Goal: Feedback & Contribution: Submit feedback/report problem

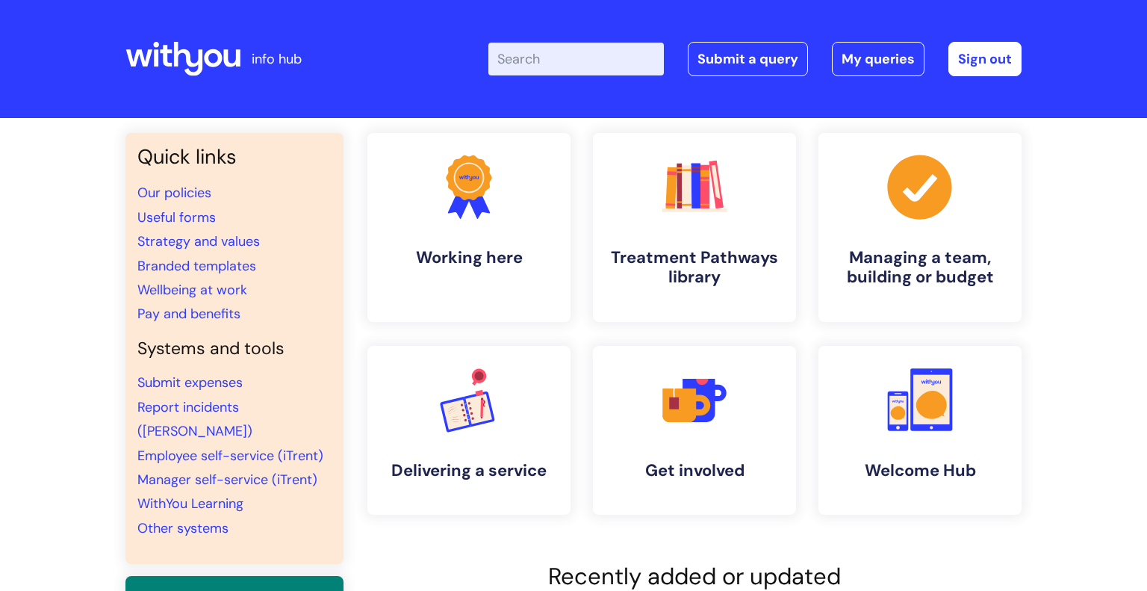
click at [633, 63] on input "Enter your search term here..." at bounding box center [577, 59] width 176 height 33
click at [594, 49] on input "Enter your search term here..." at bounding box center [577, 59] width 176 height 33
type input "drug alerts"
click button "Search" at bounding box center [0, 0] width 0 height 0
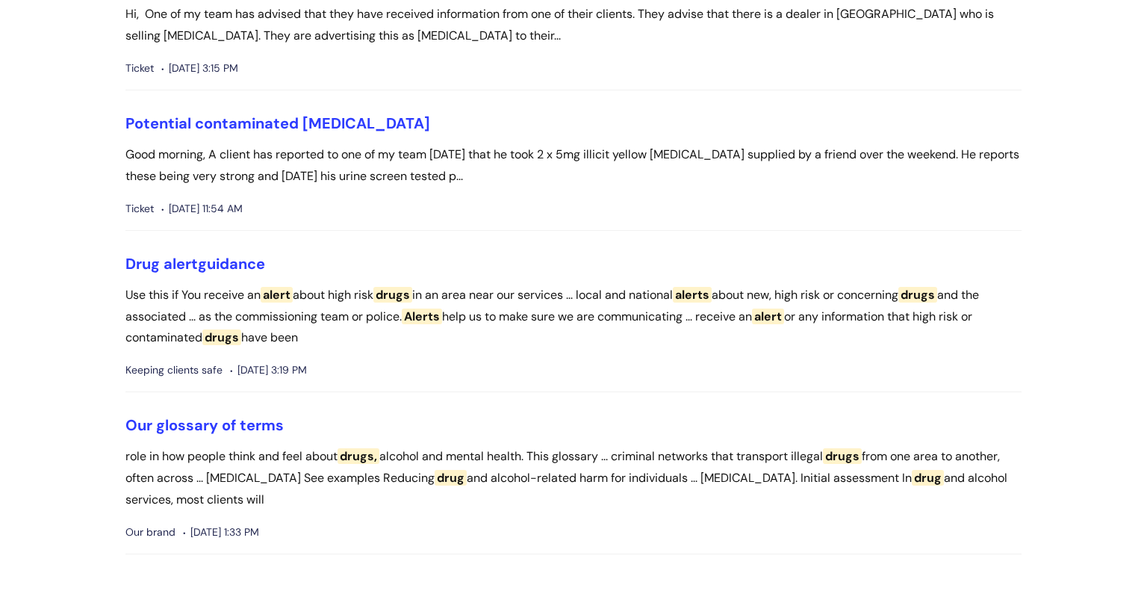
scroll to position [492, 0]
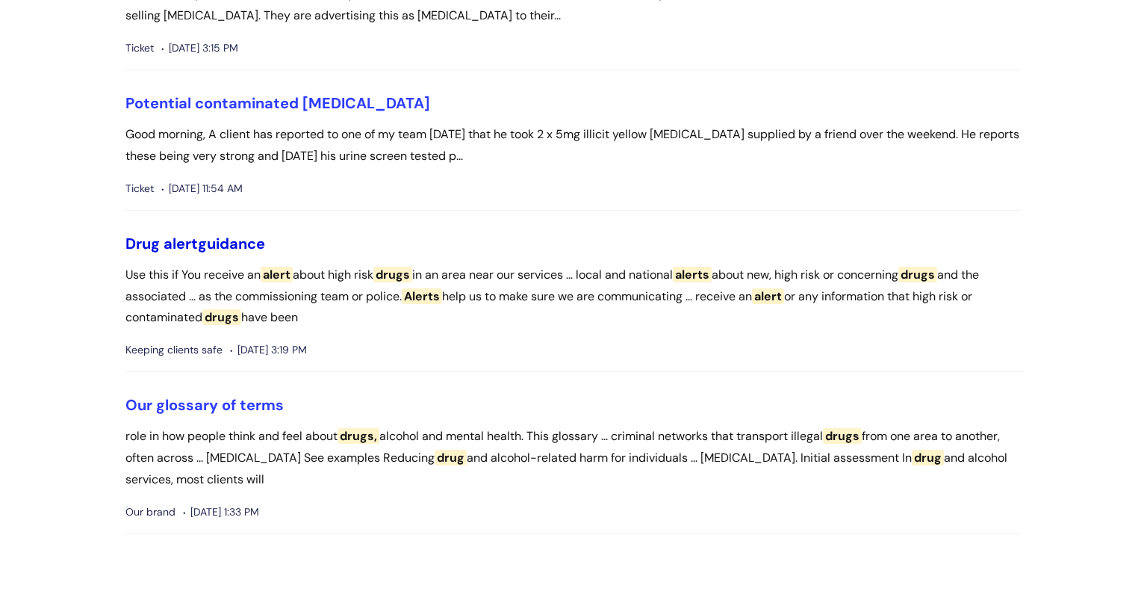
click at [247, 234] on link "Drug alert guidance" at bounding box center [195, 243] width 140 height 19
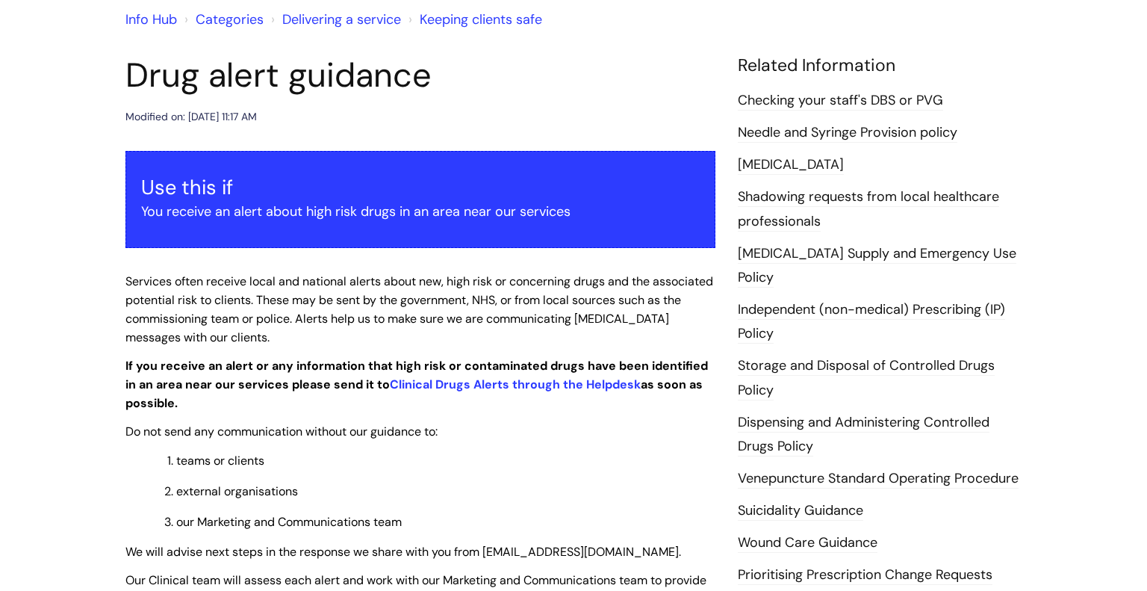
scroll to position [200, 0]
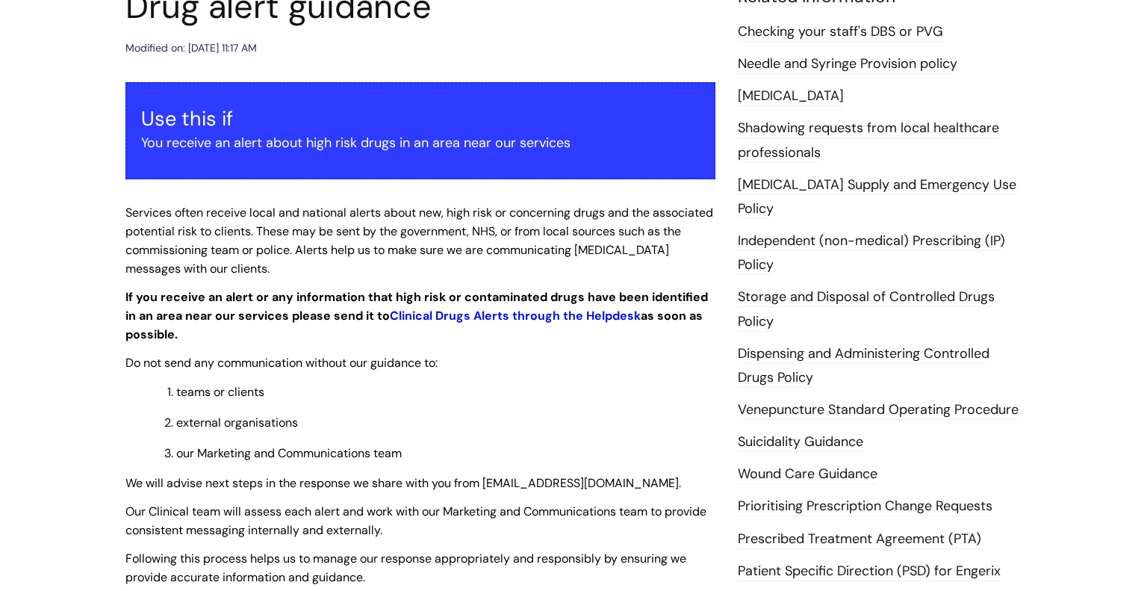
click at [490, 319] on link "Clinical Drugs Alerts through the Helpdesk" at bounding box center [515, 316] width 251 height 16
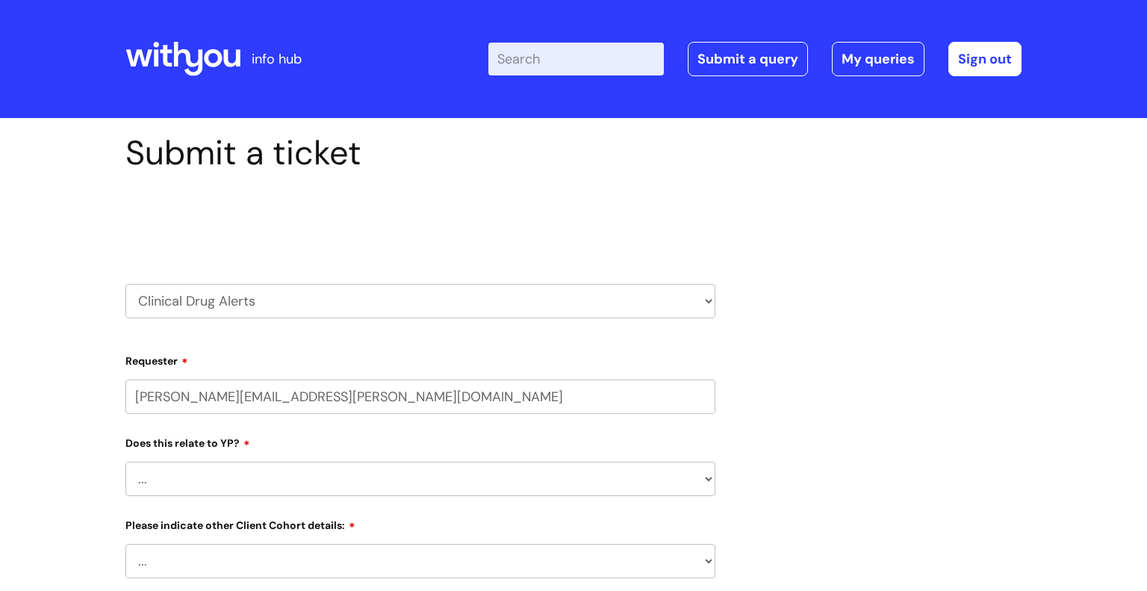
click at [150, 474] on select "... No Yes" at bounding box center [420, 479] width 590 height 34
select select "No"
click at [125, 462] on select "... No Yes" at bounding box center [420, 479] width 590 height 34
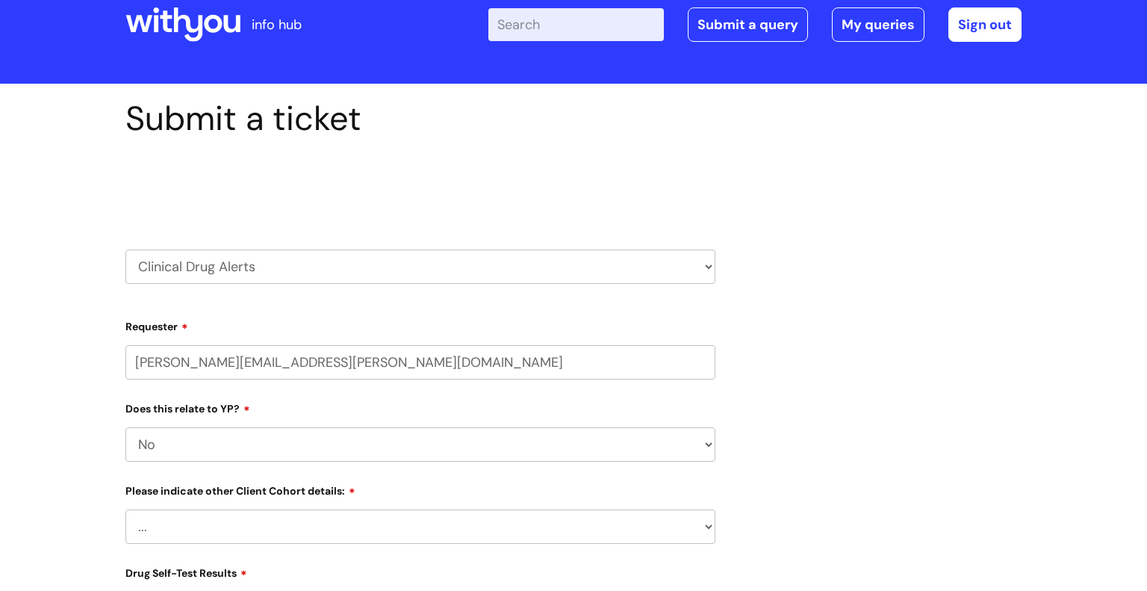
scroll to position [47, 0]
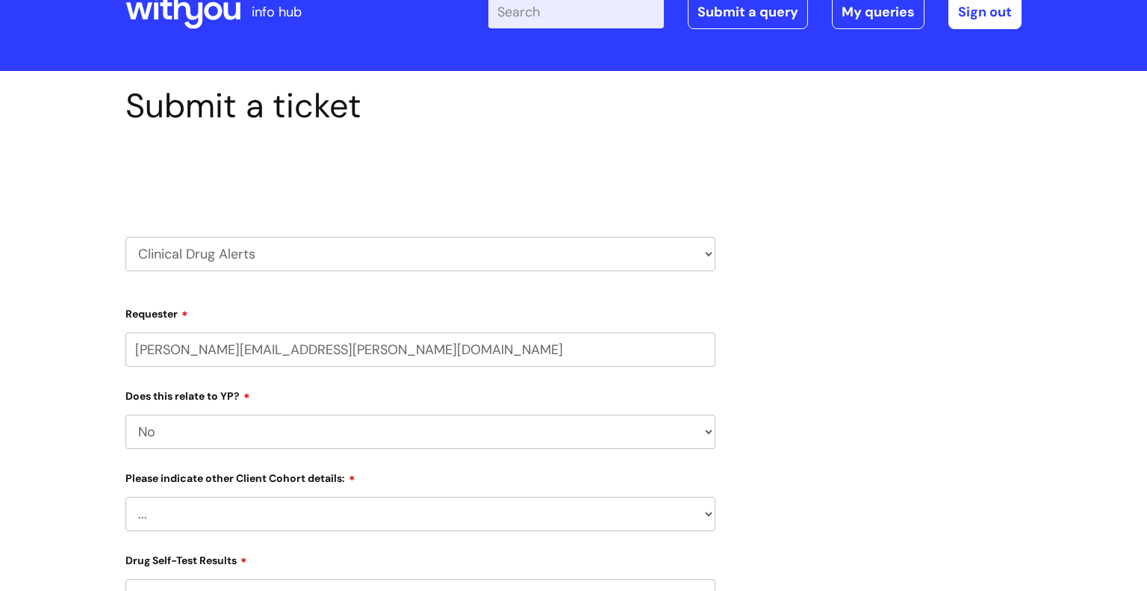
click at [155, 509] on select "... Related to Adult D&A Related to Prison/Secure Setting Related to Residentia…" at bounding box center [420, 514] width 590 height 34
click at [166, 518] on select "... Related to Adult D&A Related to Prison/Secure Setting Related to Residentia…" at bounding box center [420, 514] width 590 height 34
select select "Related to Adult D&A"
click at [125, 497] on select "... Related to Adult D&A Related to Prison/Secure Setting Related to Residentia…" at bounding box center [420, 514] width 590 height 34
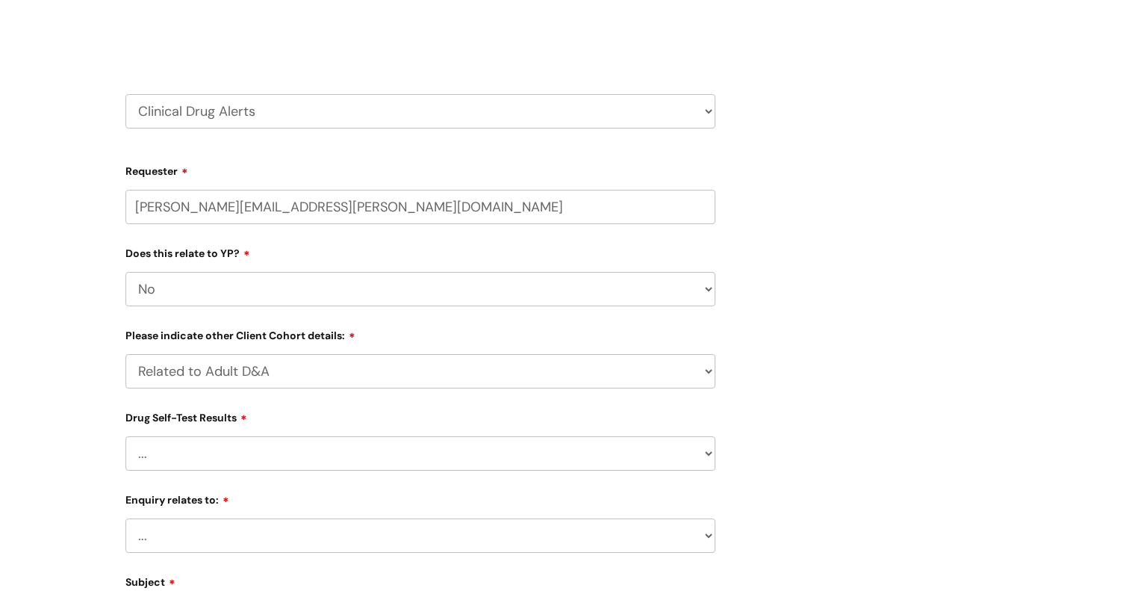
scroll to position [200, 0]
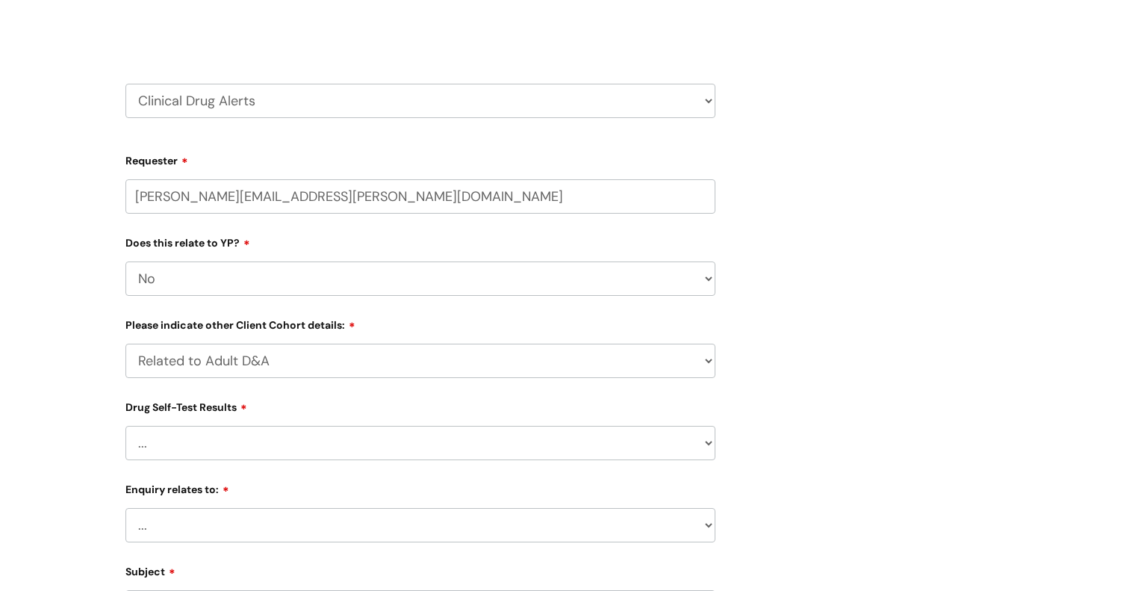
click at [247, 441] on select "... No Yes - Heroin tested Yes - Crack tested Yes - [MEDICAL_DATA] tested Yes -…" at bounding box center [420, 443] width 590 height 34
click at [302, 451] on select "... No Yes - Heroin tested Yes - Crack tested Yes - [MEDICAL_DATA] tested Yes -…" at bounding box center [420, 443] width 590 height 34
select select "Yes - Heroin tested"
click at [125, 426] on select "... No Yes - Heroin tested Yes - Crack tested Yes - [MEDICAL_DATA] tested Yes -…" at bounding box center [420, 443] width 590 height 34
click at [323, 509] on select "... Negative for contaminates Positive for [MEDICAL_DATA] Positive for Nitazene…" at bounding box center [426, 520] width 578 height 34
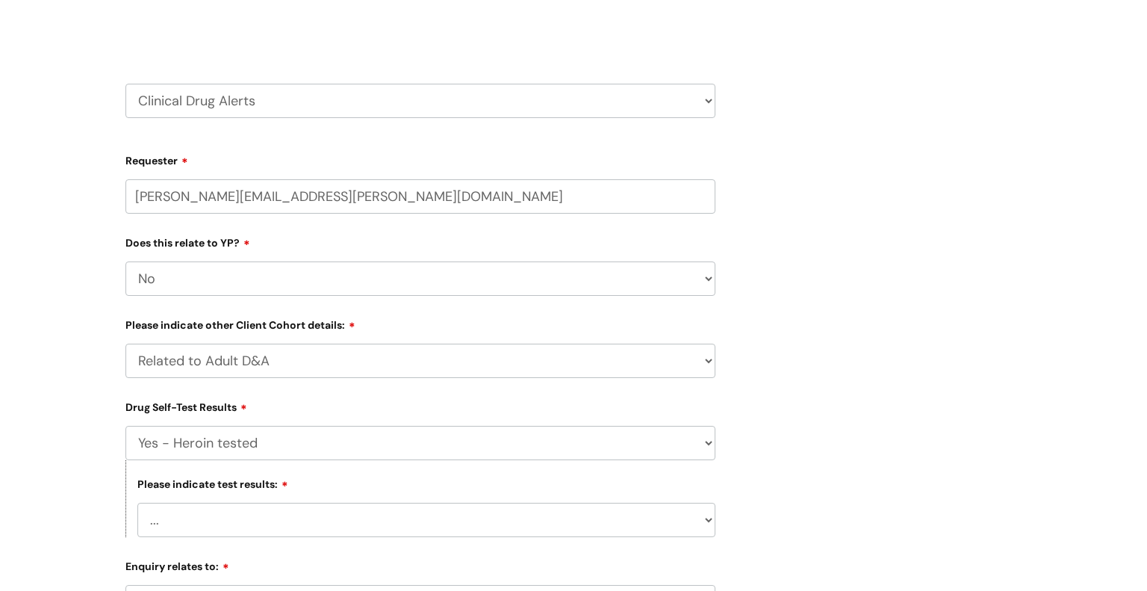
click at [137, 503] on select "... Negative for contaminates Positive for [MEDICAL_DATA] Positive for Nitazene…" at bounding box center [426, 520] width 578 height 34
click at [314, 518] on select "... Negative for contaminates Positive for [MEDICAL_DATA] Positive for Nitazene…" at bounding box center [426, 520] width 578 height 34
click at [137, 503] on select "... Negative for contaminates Positive for [MEDICAL_DATA] Positive for Nitazene…" at bounding box center [426, 520] width 578 height 34
click at [307, 521] on select "... Negative for contaminates Positive for [MEDICAL_DATA] Positive for Nitazene…" at bounding box center [426, 520] width 578 height 34
select select "Positive for Nitazenes"
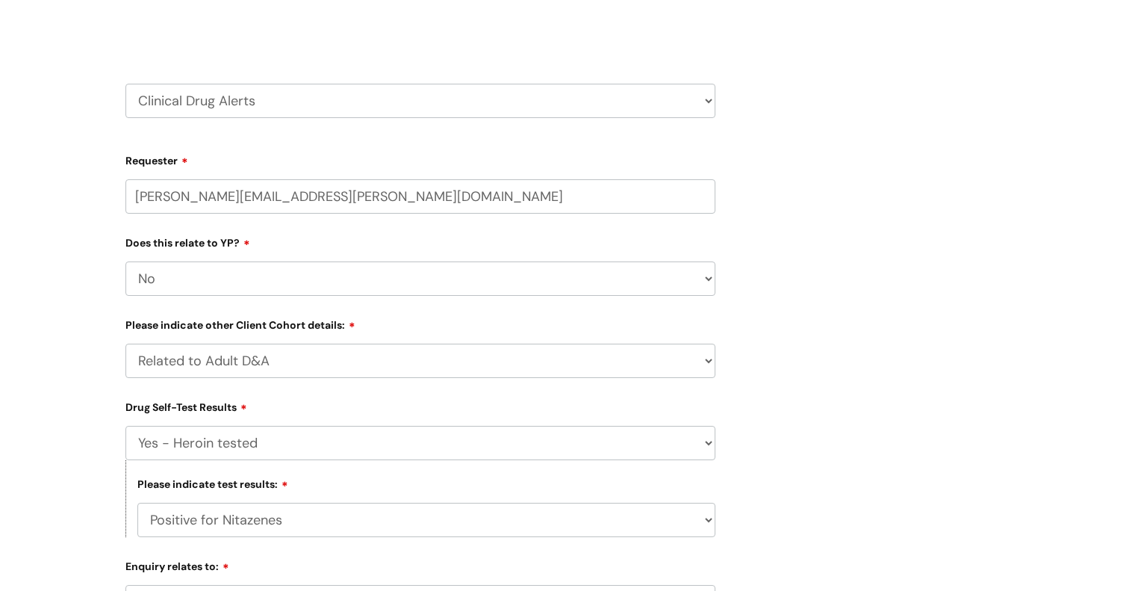
click at [137, 503] on select "... Negative for contaminates Positive for [MEDICAL_DATA] Positive for Nitazene…" at bounding box center [426, 520] width 578 height 34
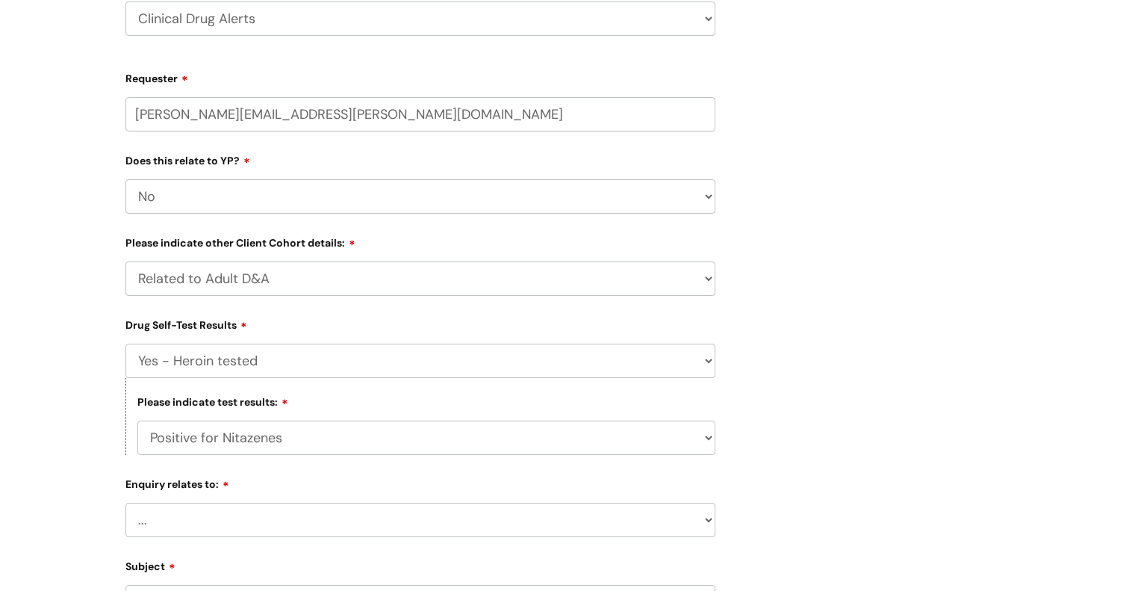
scroll to position [328, 0]
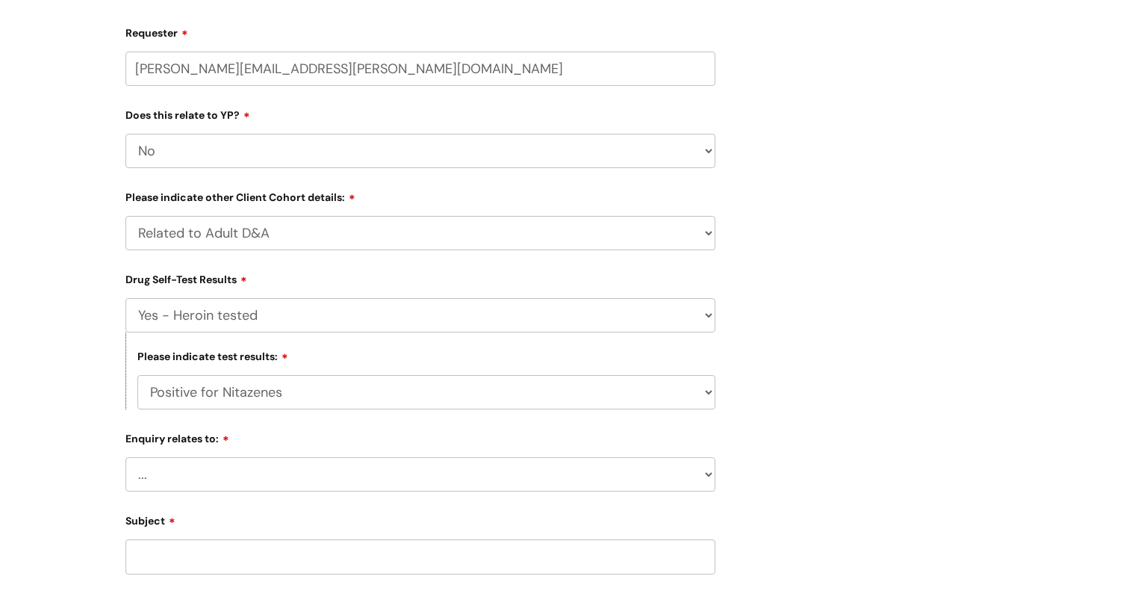
click at [307, 478] on select "... Information received from a Client Information received from Other Overdose…" at bounding box center [420, 474] width 590 height 34
select select "Information received from a Client"
click at [125, 459] on select "... Information received from a Client Information received from Other Overdose…" at bounding box center [420, 474] width 590 height 34
click at [309, 528] on div "Drug type: ... Heroin Monkey Dust Cocaine [MEDICAL_DATA] [MEDICAL_DATA] [MEDICA…" at bounding box center [420, 530] width 590 height 77
click at [308, 545] on select "... Heroin Monkey Dust Cocaine [MEDICAL_DATA] [MEDICAL_DATA] [MEDICAL_DATA] [ME…" at bounding box center [426, 552] width 578 height 34
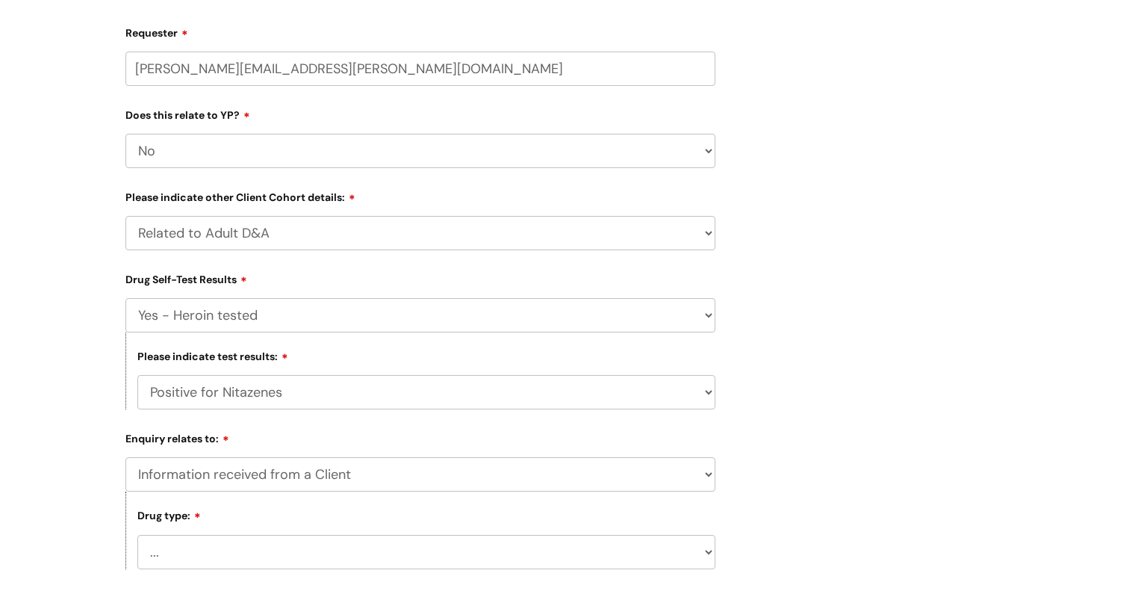
select select "Heroin"
click at [137, 536] on select "... Heroin Monkey Dust Cocaine [MEDICAL_DATA] [MEDICAL_DATA] [MEDICAL_DATA] [ME…" at bounding box center [426, 552] width 578 height 34
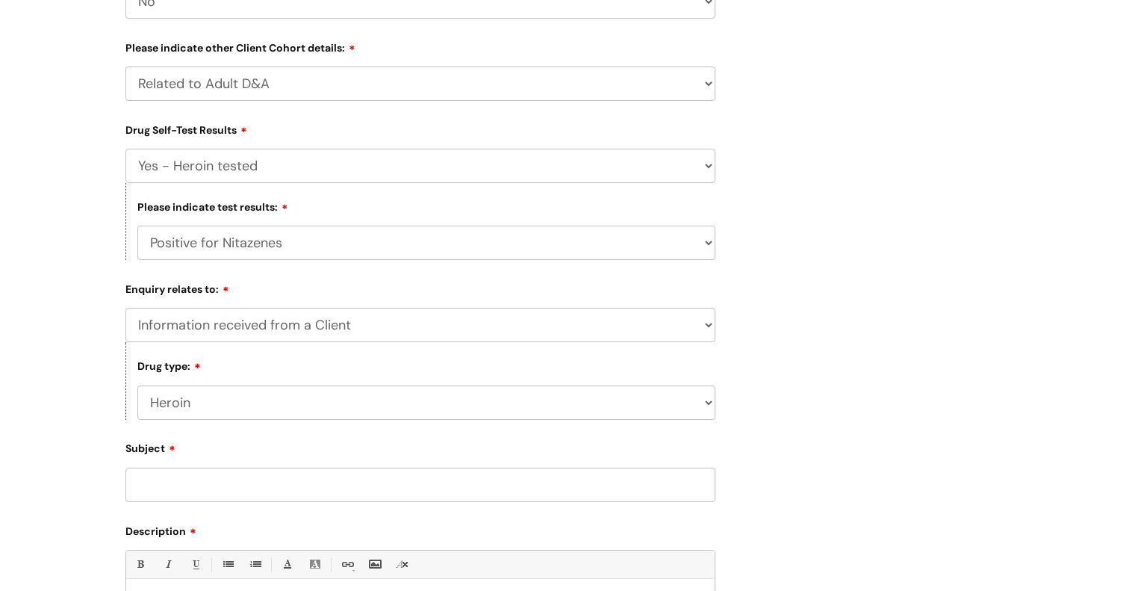
scroll to position [499, 0]
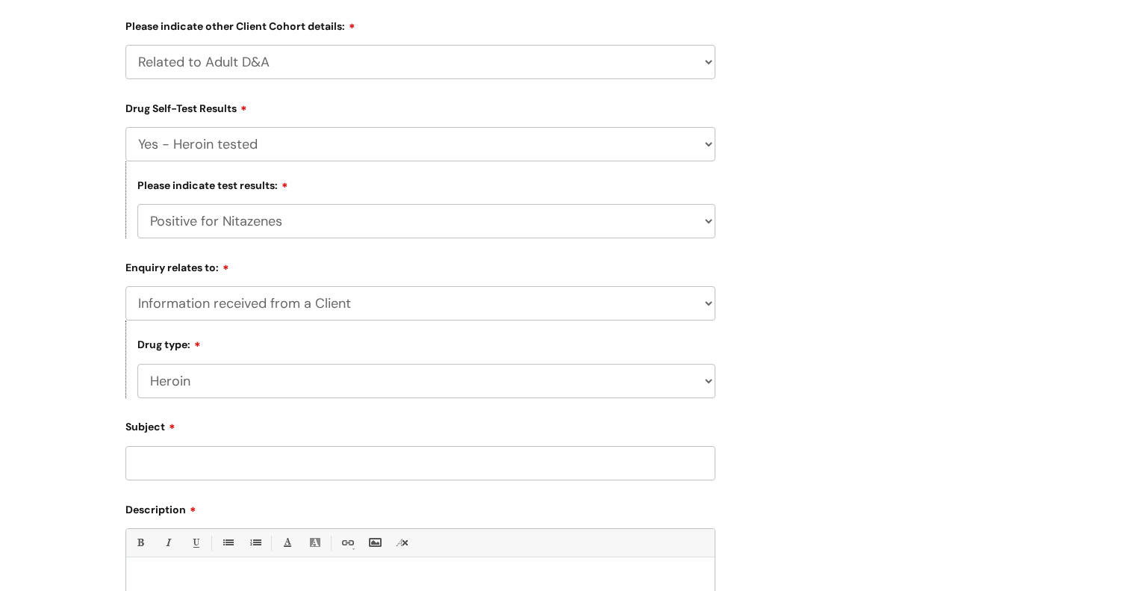
click at [386, 459] on input "Subject" at bounding box center [420, 463] width 590 height 34
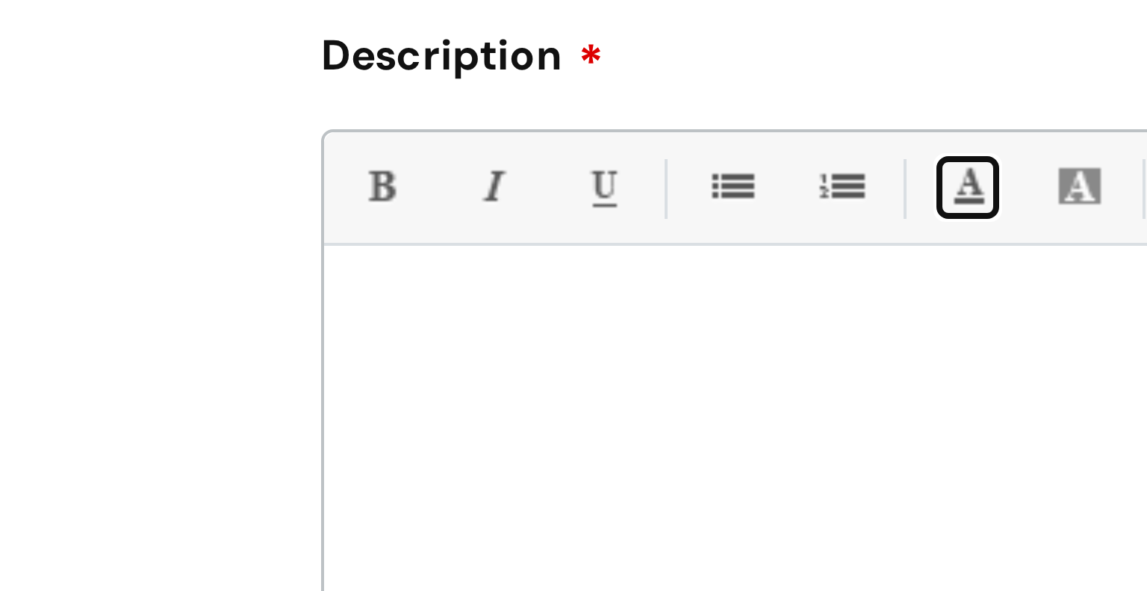
click at [285, 469] on link "Font Color" at bounding box center [287, 468] width 19 height 19
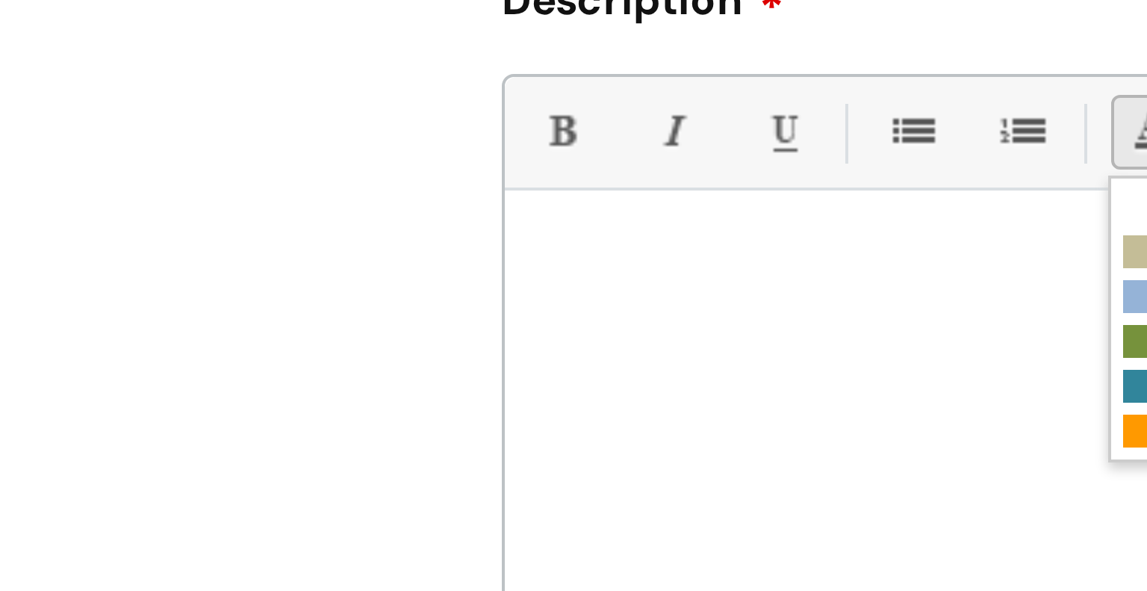
click at [11, 552] on div "Submit a ticket Select issue type HR / People IT and Support Clinical Drug Aler…" at bounding box center [573, 172] width 1147 height 1254
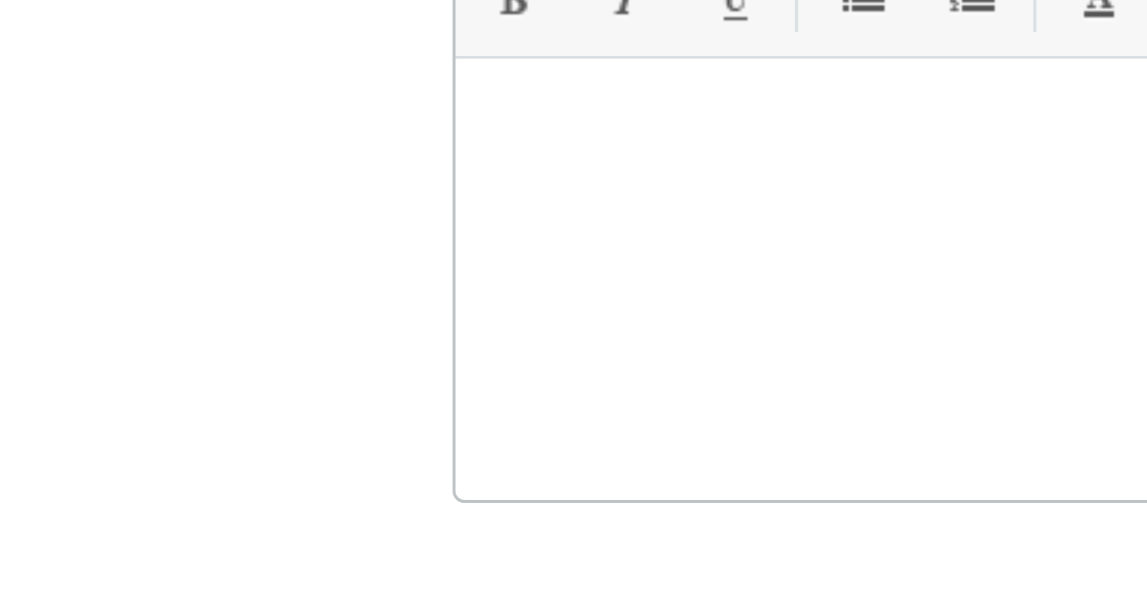
scroll to position [600, 0]
click at [31, 559] on div "Submit a ticket Select issue type HR / People IT and Support Clinical Drug Aler…" at bounding box center [573, 145] width 1147 height 1254
click at [31, 565] on div "Submit a ticket Select issue type HR / People IT and Support Clinical Drug Aler…" at bounding box center [573, 145] width 1147 height 1254
click at [23, 560] on div "Submit a ticket Select issue type HR / People IT and Support Clinical Drug Aler…" at bounding box center [573, 145] width 1147 height 1254
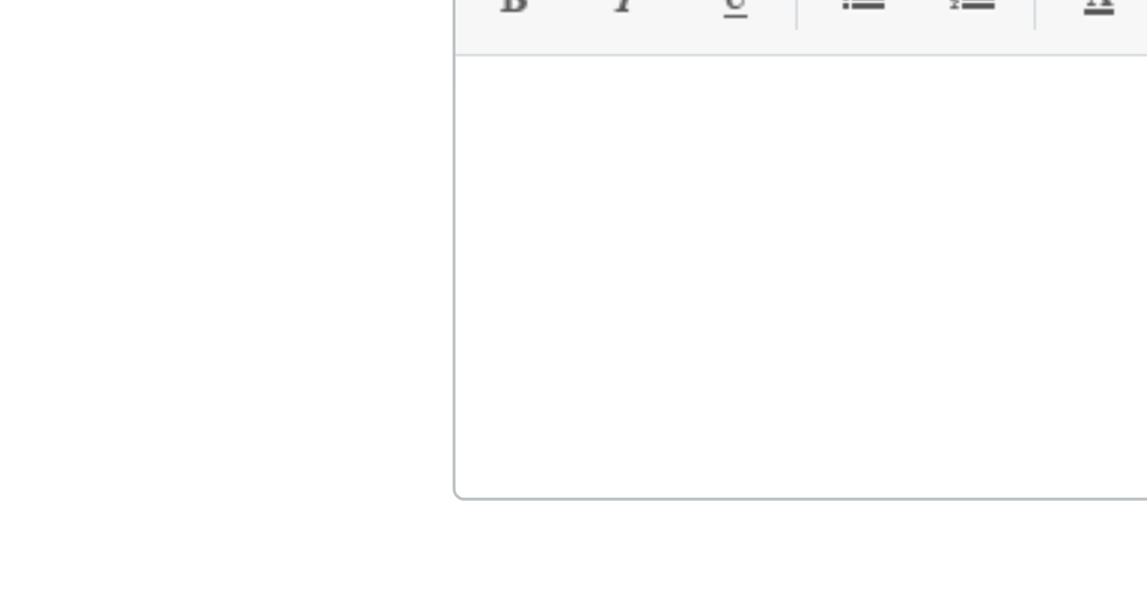
click at [31, 565] on div "Submit a ticket Select issue type HR / People IT and Support Clinical Drug Aler…" at bounding box center [573, 145] width 1147 height 1254
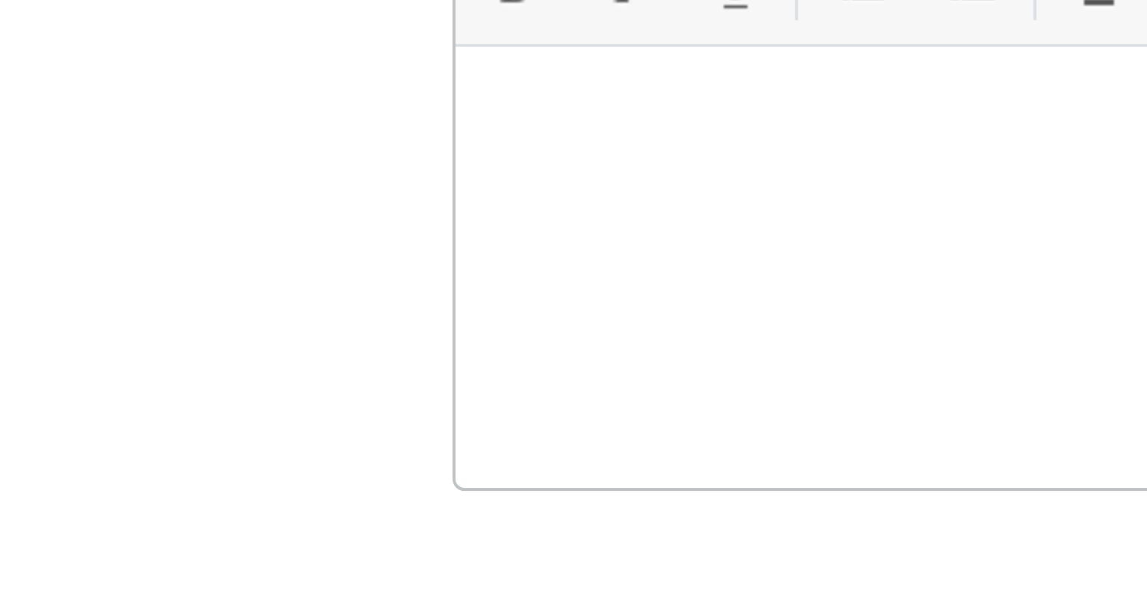
click at [31, 562] on div "Submit a ticket Select issue type HR / People IT and Support Clinical Drug Aler…" at bounding box center [573, 142] width 1147 height 1254
click at [31, 558] on div "Submit a ticket Select issue type HR / People IT and Support Clinical Drug Aler…" at bounding box center [573, 142] width 1147 height 1254
click at [31, 562] on div "Submit a ticket Select issue type HR / People IT and Support Clinical Drug Aler…" at bounding box center [573, 142] width 1147 height 1254
click at [23, 551] on div "Submit a ticket Select issue type HR / People IT and Support Clinical Drug Aler…" at bounding box center [573, 142] width 1147 height 1254
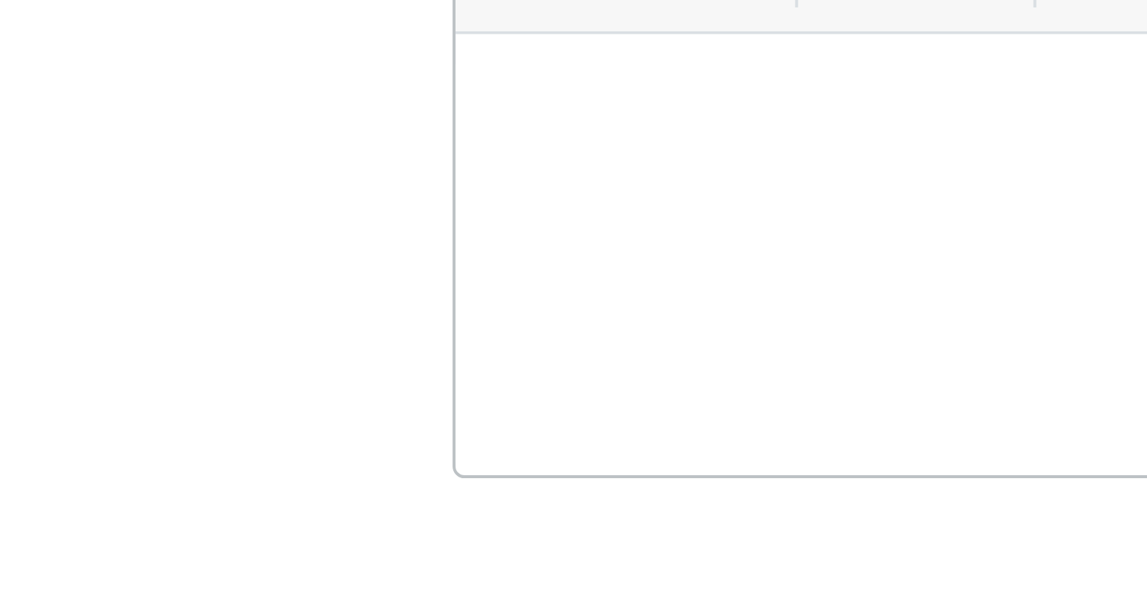
click at [77, 562] on div "Submit a ticket Select issue type HR / People IT and Support Clinical Drug Aler…" at bounding box center [573, 135] width 1147 height 1254
click at [77, 556] on div "Submit a ticket Select issue type HR / People IT and Support Clinical Drug Aler…" at bounding box center [573, 135] width 1147 height 1254
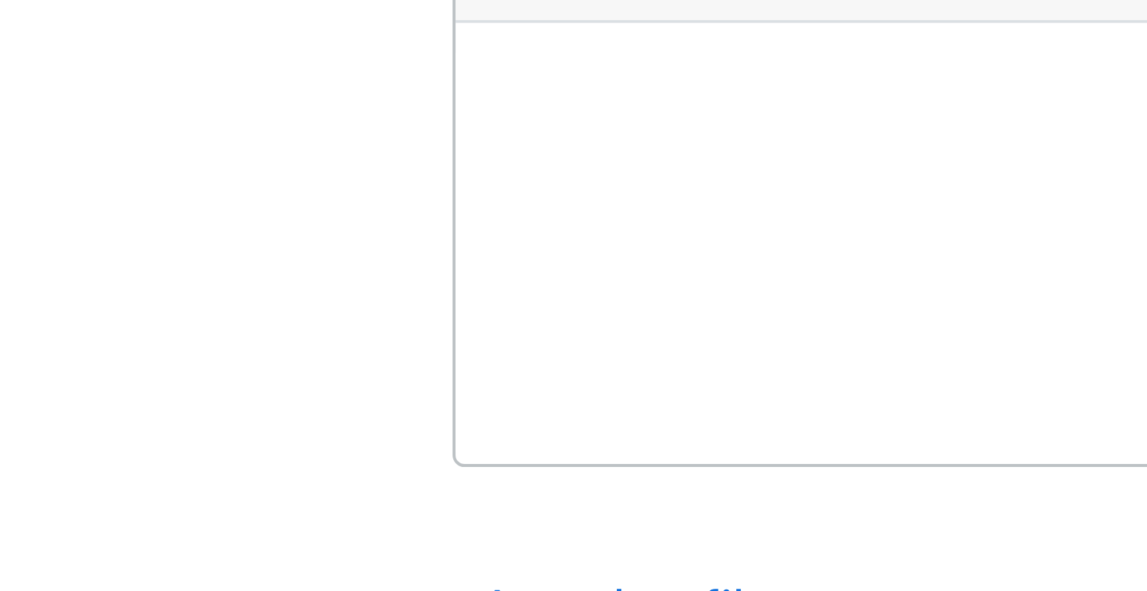
click at [23, 550] on div "Submit a ticket Select issue type HR / People IT and Support Clinical Drug Aler…" at bounding box center [573, 135] width 1147 height 1254
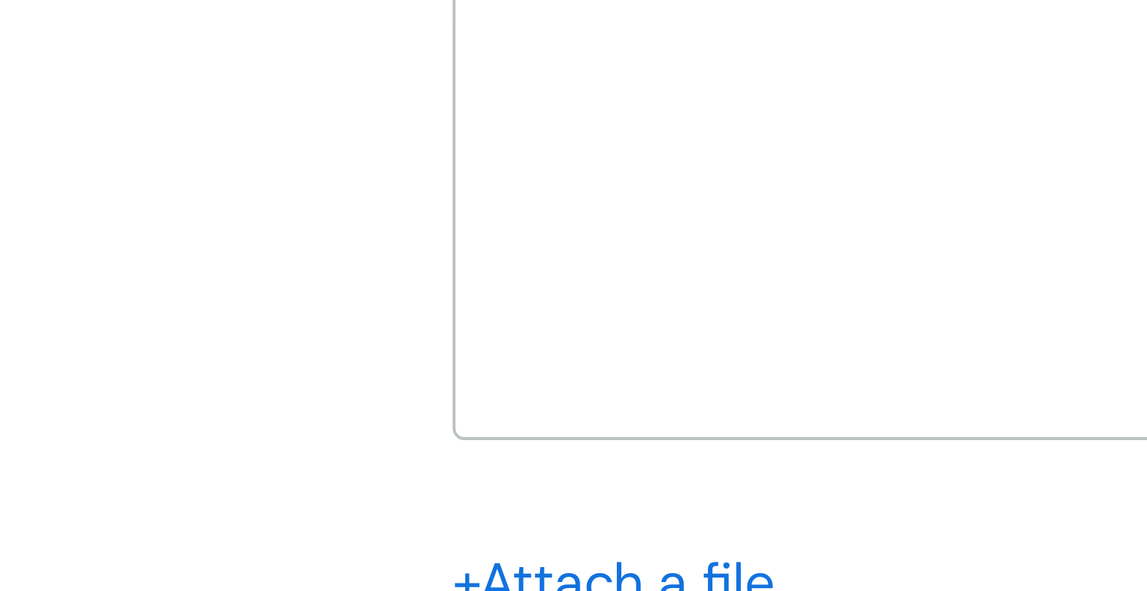
click at [31, 562] on div "Submit a ticket Select issue type HR / People IT and Support Clinical Drug Aler…" at bounding box center [573, 130] width 1147 height 1254
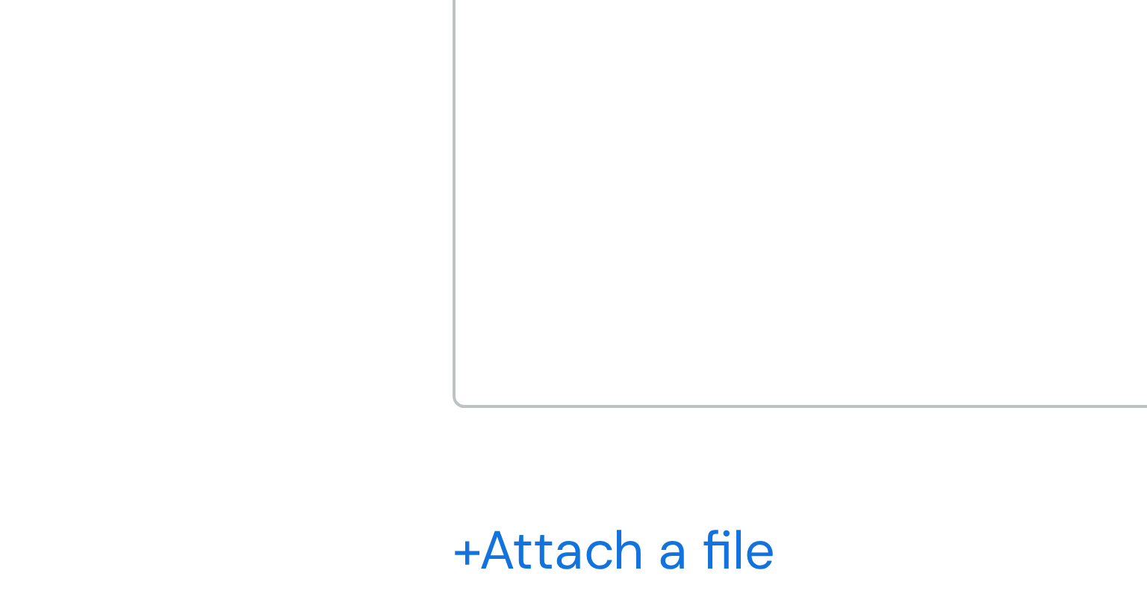
click at [31, 559] on div "Submit a ticket Select issue type HR / People IT and Support Clinical Drug Aler…" at bounding box center [573, 121] width 1147 height 1254
click at [31, 562] on div "Submit a ticket Select issue type HR / People IT and Support Clinical Drug Aler…" at bounding box center [573, 121] width 1147 height 1254
click at [31, 558] on div "Submit a ticket Select issue type HR / People IT and Support Clinical Drug Aler…" at bounding box center [573, 121] width 1147 height 1254
click at [31, 563] on div "Submit a ticket Select issue type HR / People IT and Support Clinical Drug Aler…" at bounding box center [573, 121] width 1147 height 1254
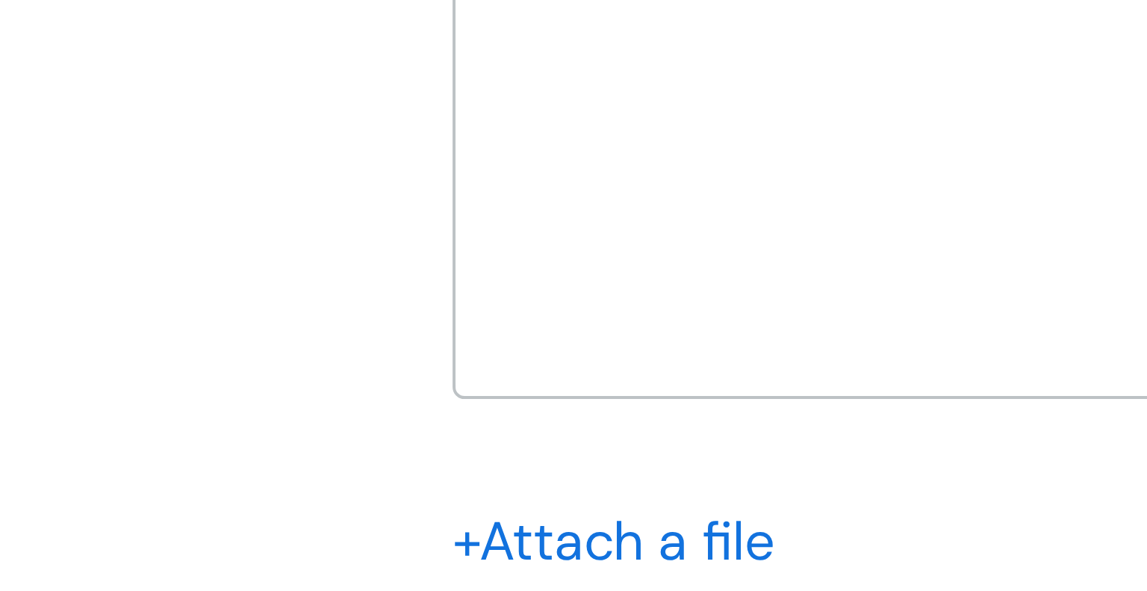
click at [31, 559] on div "Submit a ticket Select issue type HR / People IT and Support Clinical Drug Aler…" at bounding box center [573, 120] width 1147 height 1254
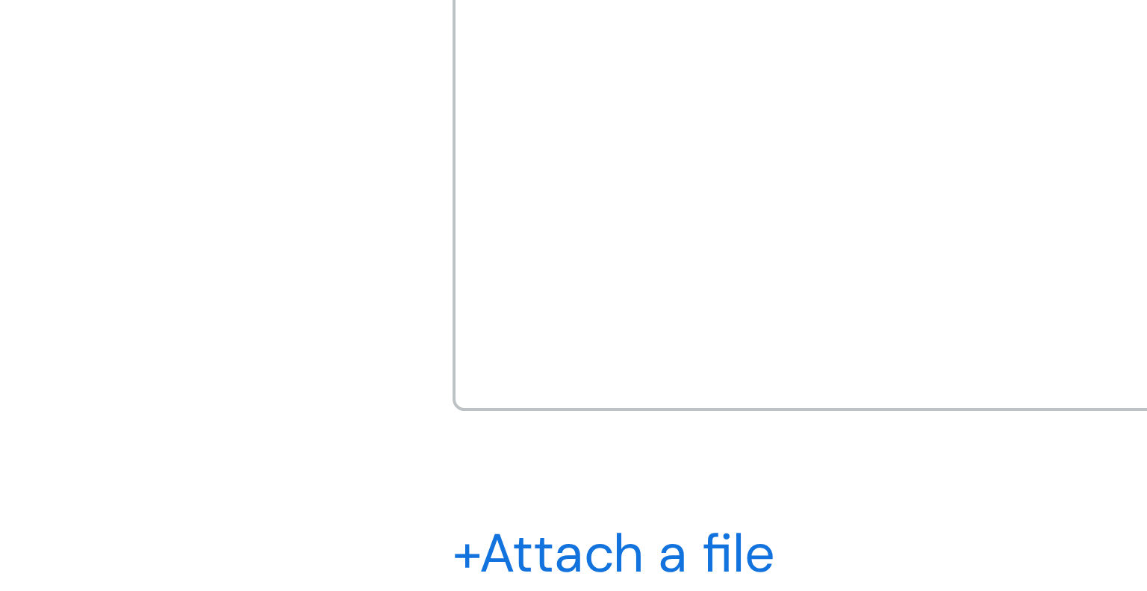
scroll to position [626, 0]
click at [31, 562] on div "Submit a ticket Select issue type HR / People IT and Support Clinical Drug Aler…" at bounding box center [573, 119] width 1147 height 1254
click at [23, 557] on div "Submit a ticket Select issue type HR / People IT and Support Clinical Drug Aler…" at bounding box center [573, 119] width 1147 height 1254
click at [31, 562] on div "Submit a ticket Select issue type HR / People IT and Support Clinical Drug Aler…" at bounding box center [573, 119] width 1147 height 1254
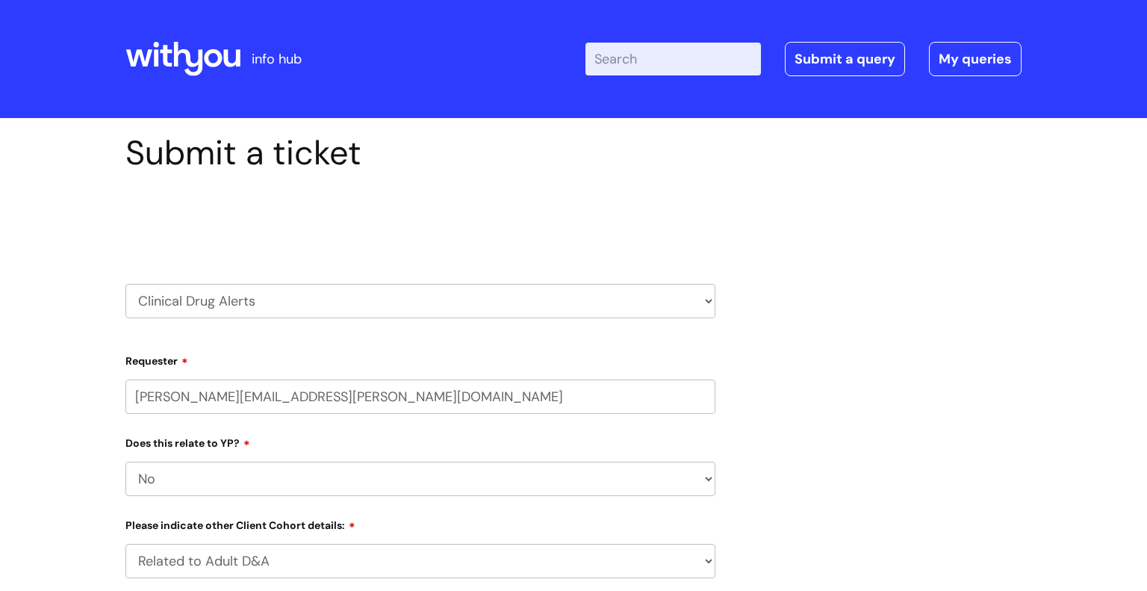
select select "No"
select select "Related to Adult D&A"
select select "Yes - Heroin tested"
select select "Information received from a Client"
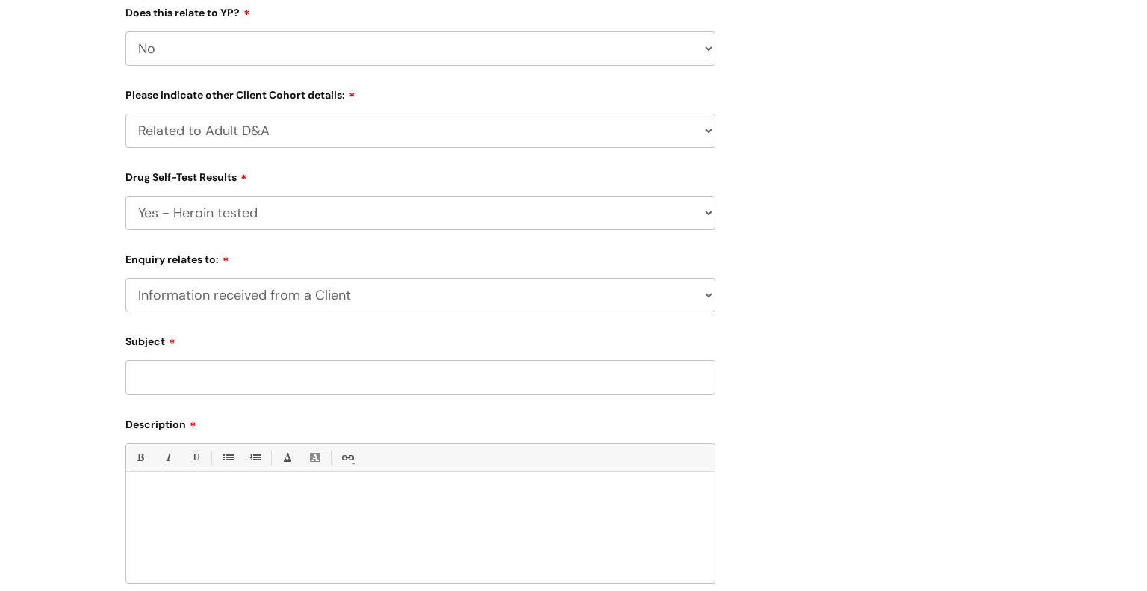
scroll to position [456, 0]
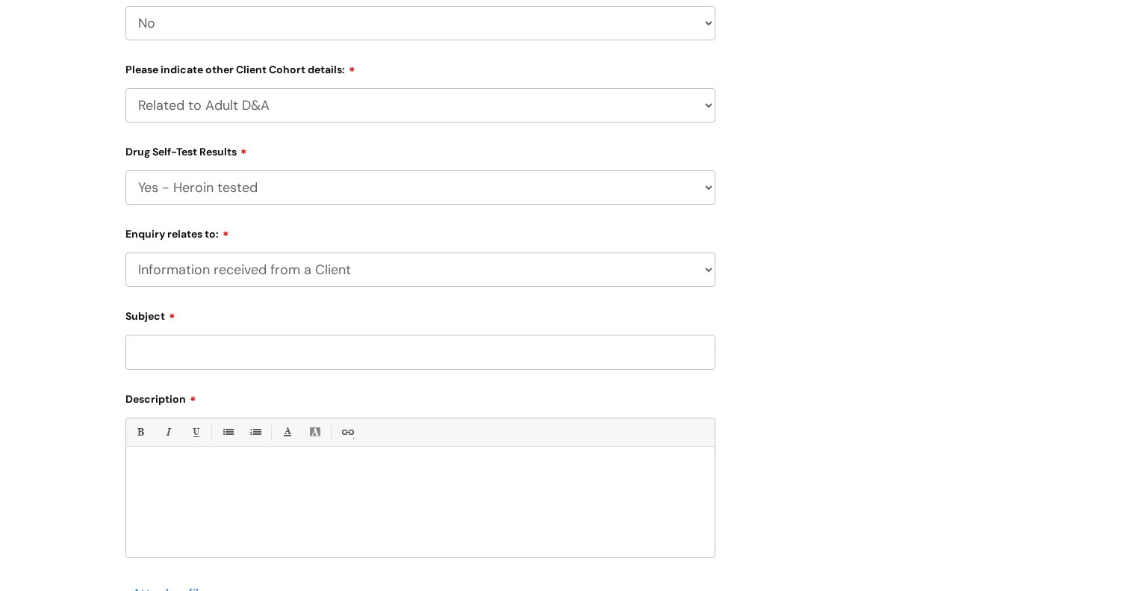
click at [244, 347] on input "Subject" at bounding box center [420, 352] width 590 height 34
type input "Heroin tested - positive for Fentanyl, Nitazenes and Xylazine"
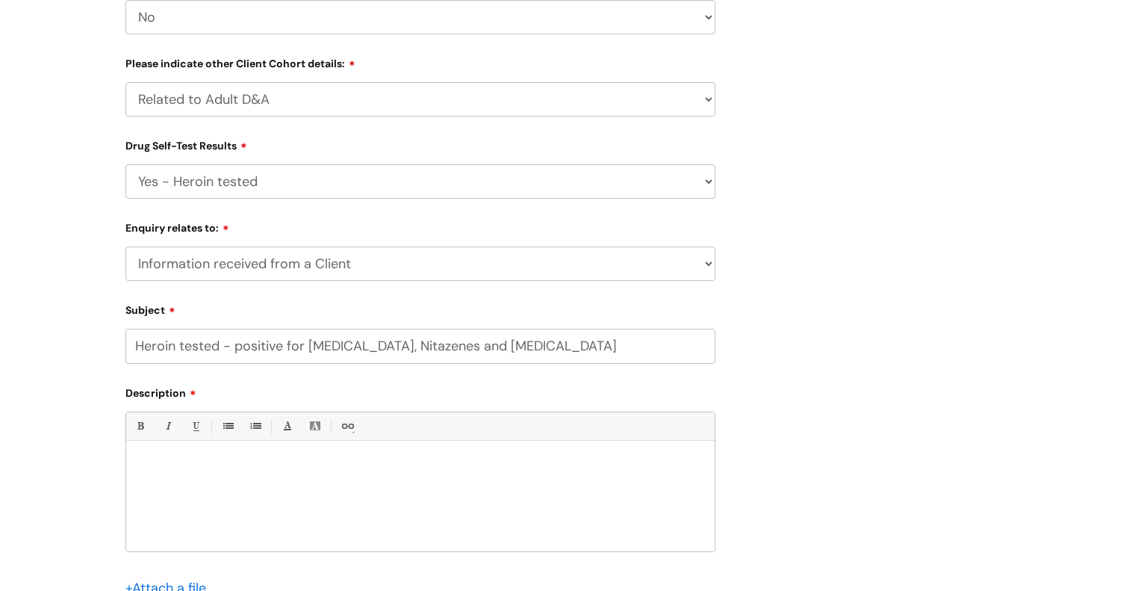
scroll to position [463, 0]
click at [162, 464] on p at bounding box center [420, 464] width 566 height 13
click at [229, 492] on p "Good morning, I have spoke with Abie wilson" at bounding box center [420, 478] width 566 height 40
click at [339, 501] on div "Good morning, I have spoke with Abbie wilson" at bounding box center [420, 498] width 589 height 103
drag, startPoint x: 249, startPoint y: 494, endPoint x: 276, endPoint y: 511, distance: 31.3
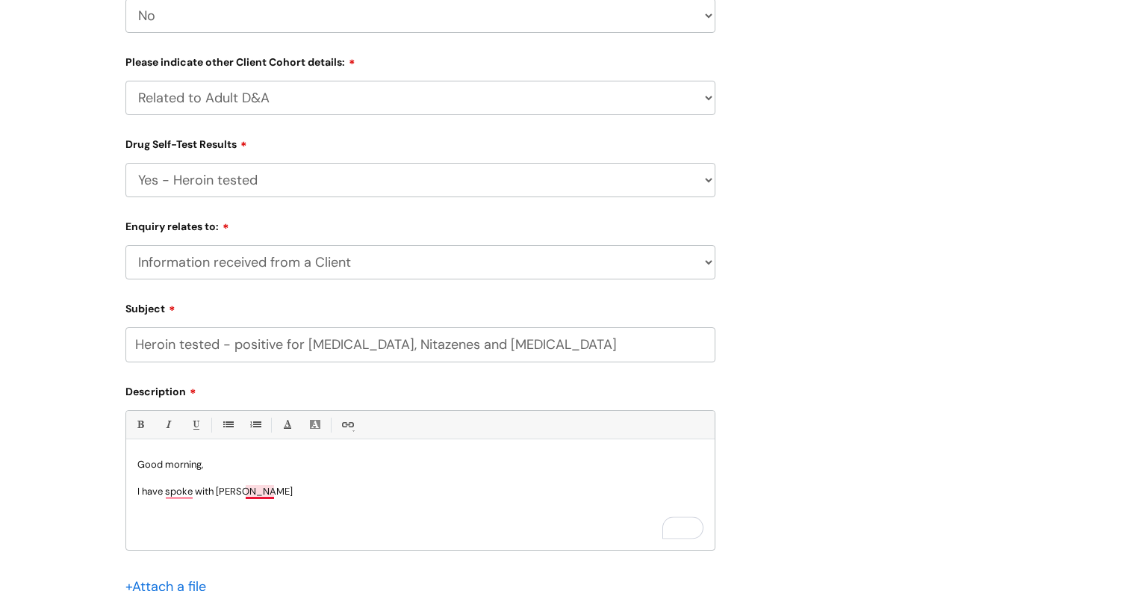
click at [249, 494] on p "Good morning, I have spoke with Abbie wilson" at bounding box center [420, 478] width 566 height 40
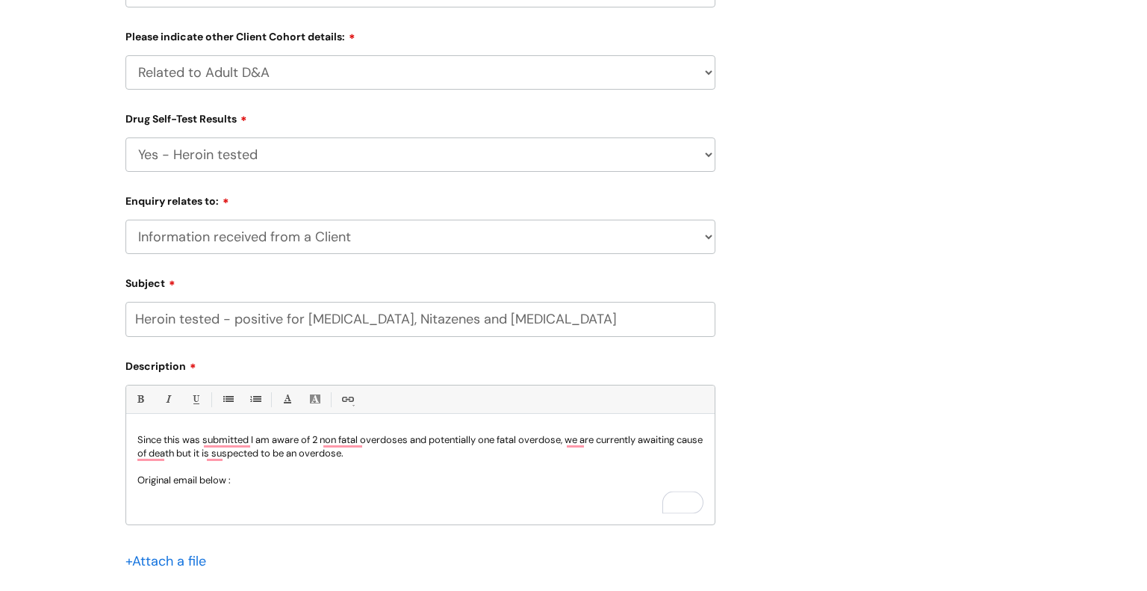
scroll to position [492, 0]
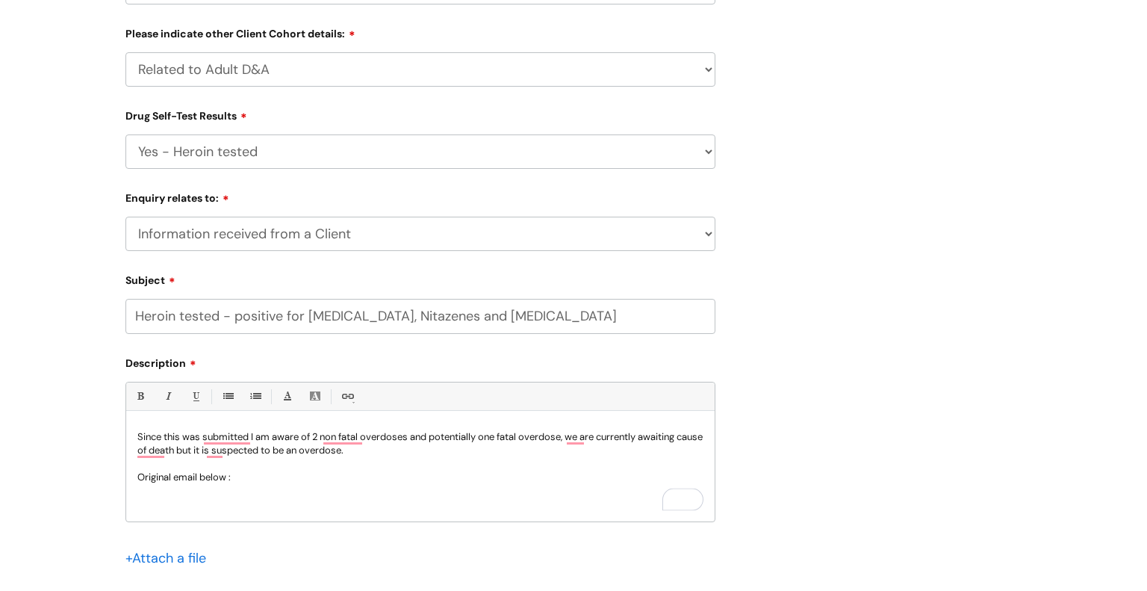
click at [404, 498] on p "Good morning, I have spoke with Abbie Wilson this morning. A drug alert was sub…" at bounding box center [420, 437] width 566 height 148
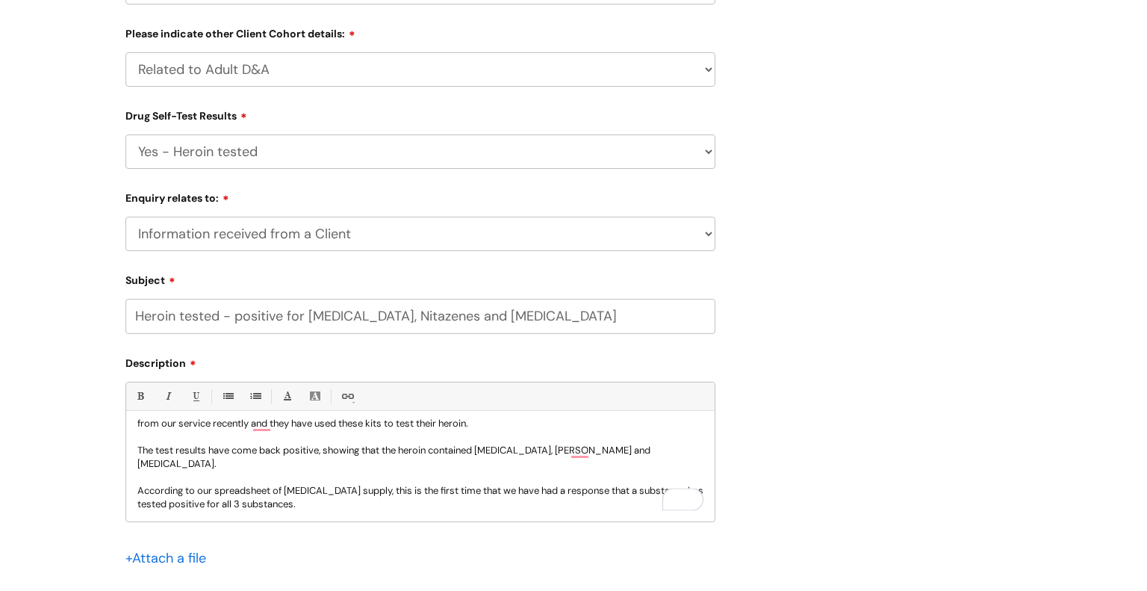
scroll to position [0, 0]
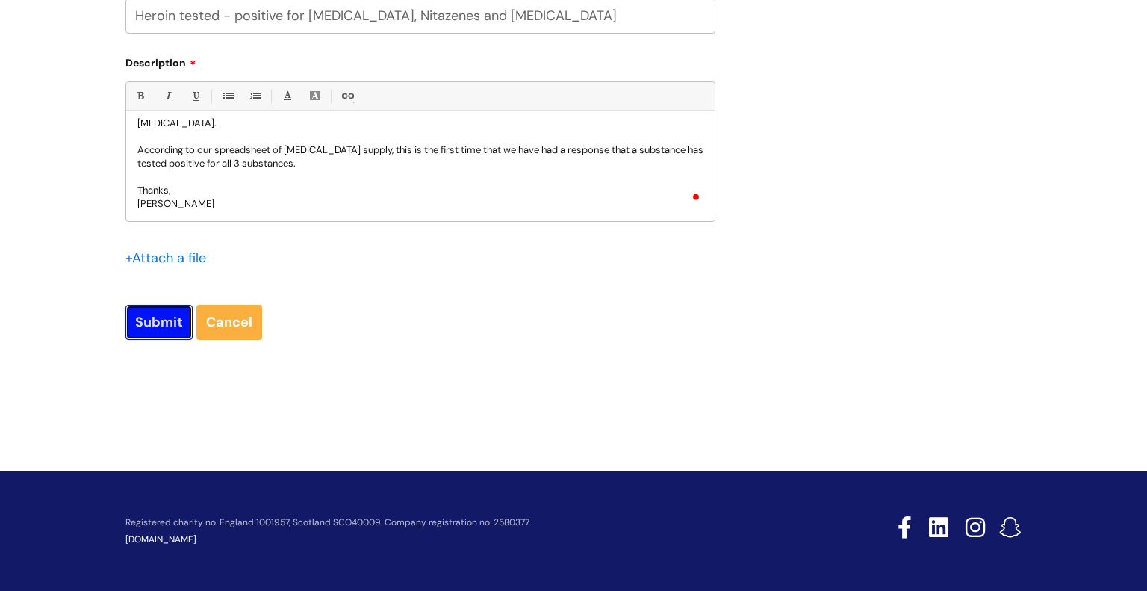
drag, startPoint x: 152, startPoint y: 331, endPoint x: 203, endPoint y: 339, distance: 51.5
click at [152, 331] on input "Submit" at bounding box center [158, 322] width 67 height 34
type input "Please Wait..."
